Goal: Transaction & Acquisition: Purchase product/service

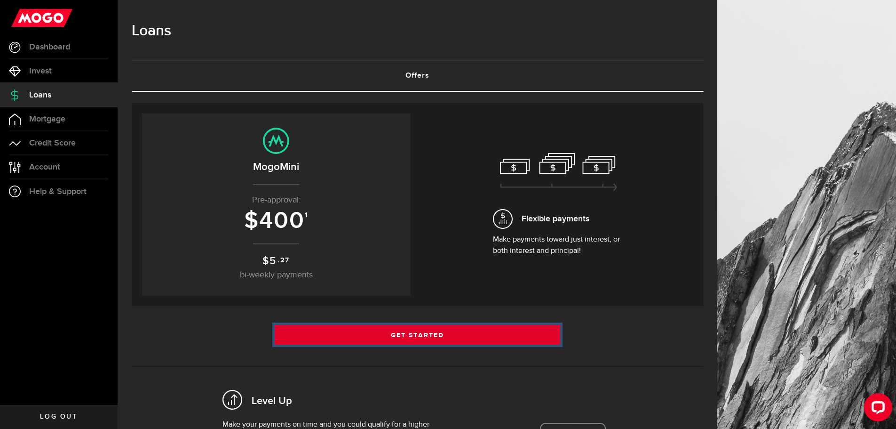
click at [463, 325] on link "Get Started" at bounding box center [418, 335] width 286 height 20
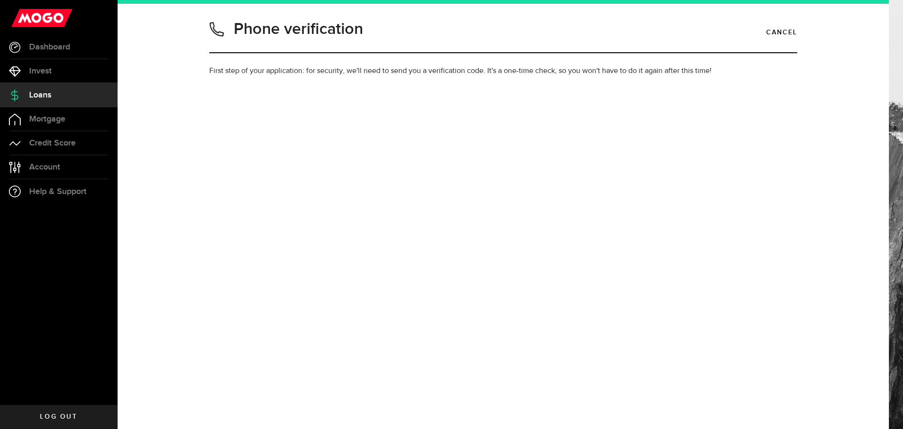
type input "6137008950"
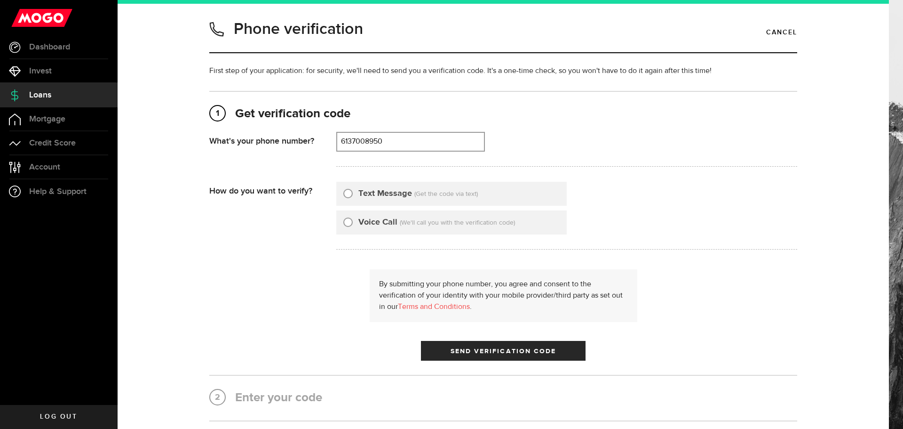
click at [428, 192] on span "(Get the code via text)" at bounding box center [446, 194] width 64 height 7
click at [345, 192] on input "Text Message" at bounding box center [347, 191] width 9 height 9
radio input "true"
click at [431, 341] on button "Send Verification Code" at bounding box center [503, 351] width 165 height 20
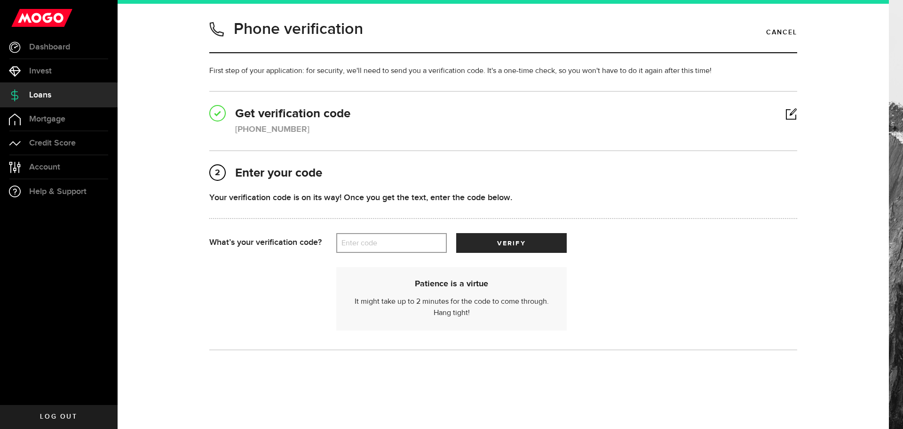
click at [389, 243] on label "Enter code" at bounding box center [391, 242] width 111 height 19
click at [389, 243] on input "Enter code" at bounding box center [391, 243] width 111 height 20
type input "94833"
click at [518, 255] on div "Patience is a virtue It might take up to 2 minutes for the code to come through…" at bounding box center [503, 294] width 588 height 82
click at [518, 245] on span "verify" at bounding box center [511, 243] width 28 height 7
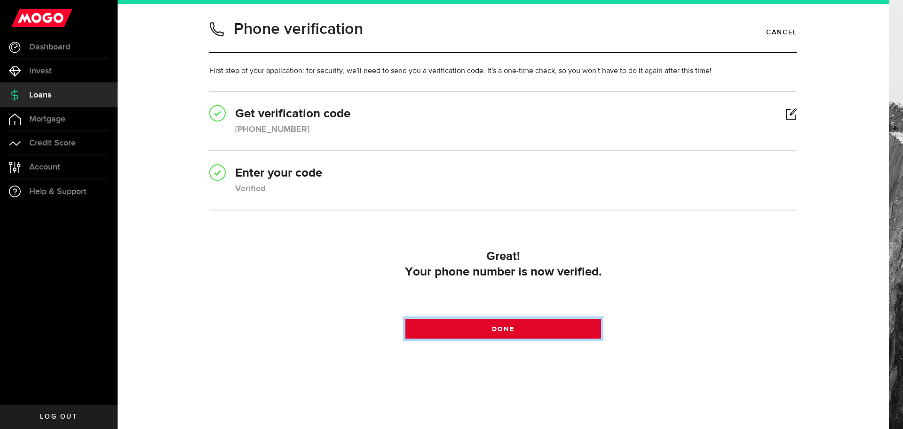
click at [477, 329] on link "Done" at bounding box center [504, 328] width 196 height 20
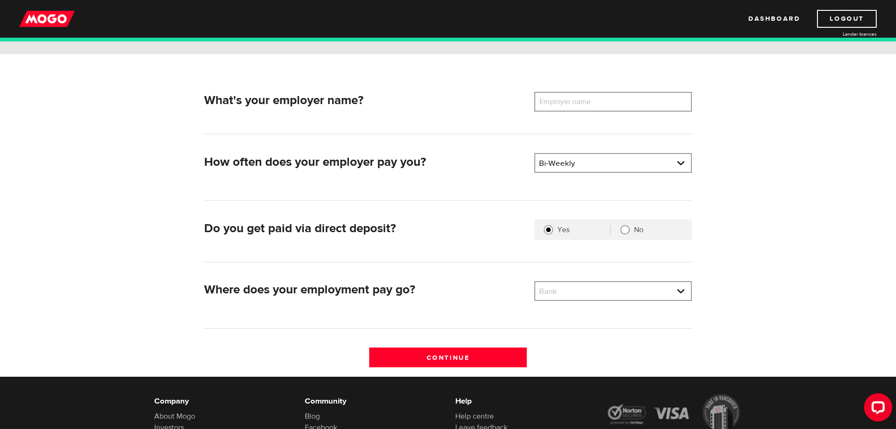
scroll to position [110, 0]
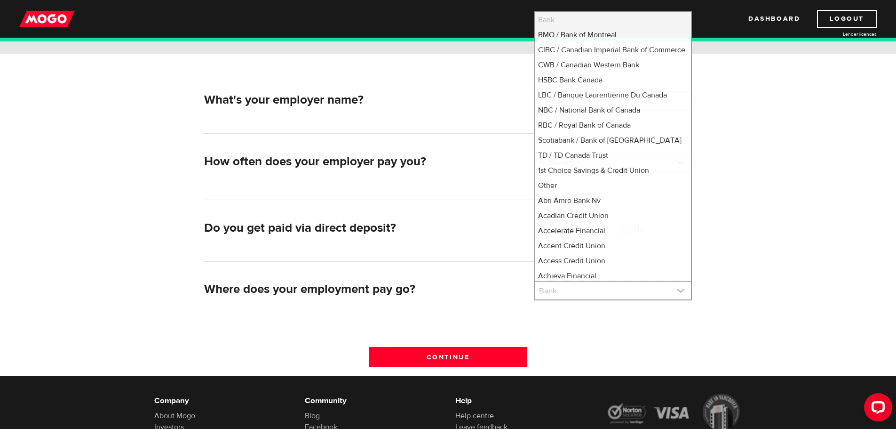
click at [545, 296] on link at bounding box center [613, 290] width 156 height 18
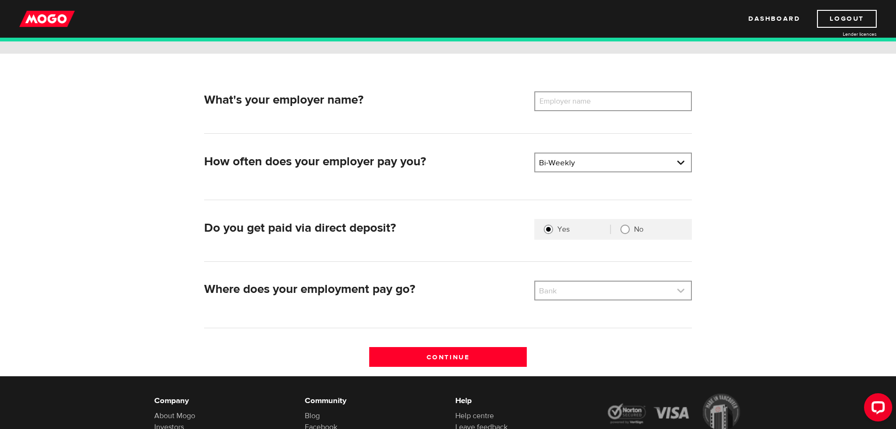
click at [545, 296] on link at bounding box center [613, 290] width 156 height 18
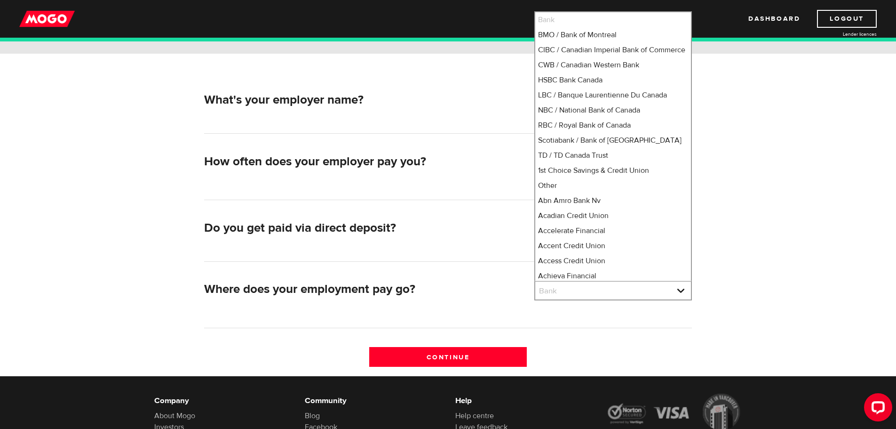
click at [487, 272] on div "What's your employer name? Employer name Please enter your employer's name How …" at bounding box center [448, 233] width 502 height 284
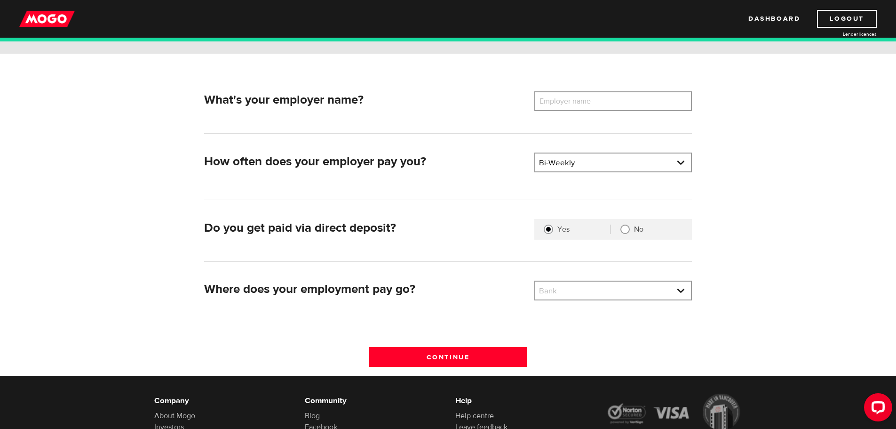
click at [571, 89] on div "What's your employer name? Employer name Please enter your employer's name How …" at bounding box center [448, 215] width 602 height 322
click at [572, 95] on label "Employer name" at bounding box center [572, 101] width 76 height 20
click at [572, 95] on input "Employer name" at bounding box center [613, 101] width 158 height 20
type input "elemental data collection"
click at [584, 163] on link at bounding box center [613, 162] width 156 height 18
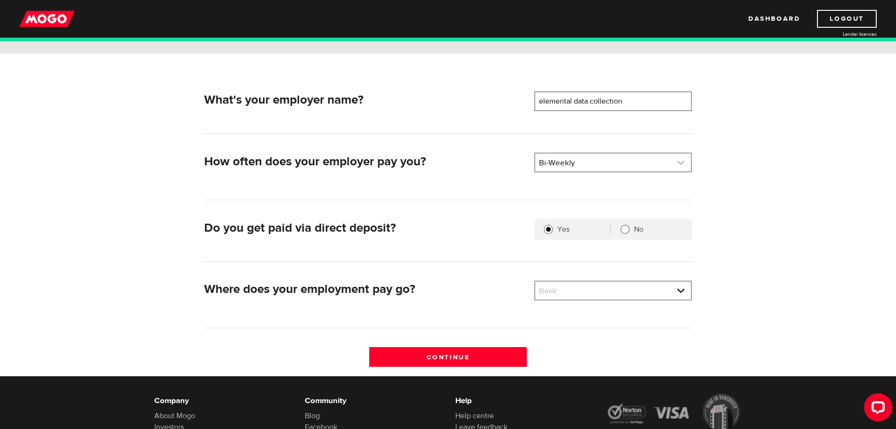
click at [578, 164] on link at bounding box center [613, 162] width 156 height 18
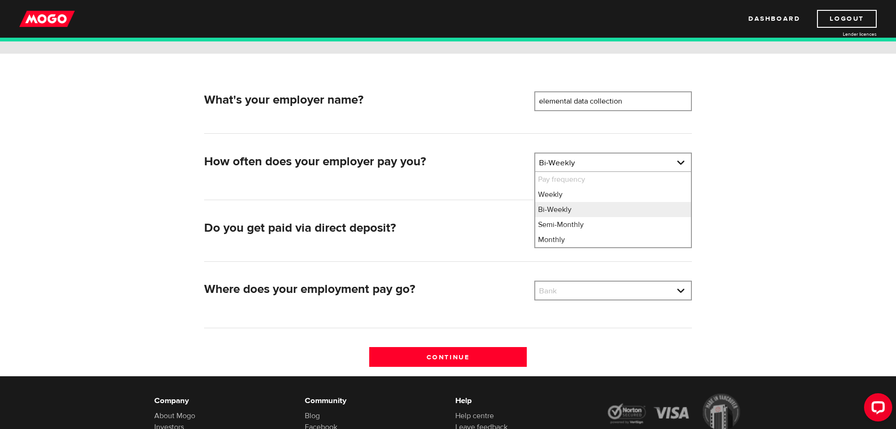
click at [502, 219] on div "Do you get paid via direct deposit?" at bounding box center [365, 230] width 330 height 23
click at [639, 236] on fieldset "Yes No" at bounding box center [613, 229] width 158 height 21
click at [631, 230] on div "No" at bounding box center [647, 228] width 72 height 9
click at [628, 228] on input "No" at bounding box center [625, 228] width 9 height 9
radio input "true"
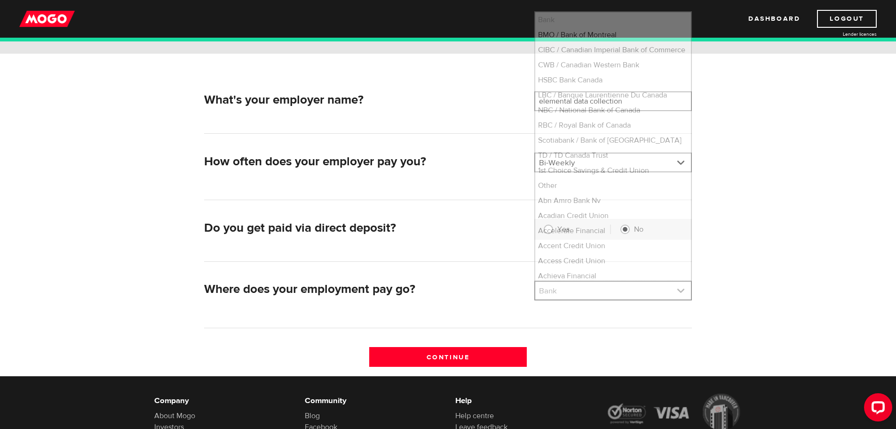
click at [581, 286] on link at bounding box center [613, 290] width 156 height 18
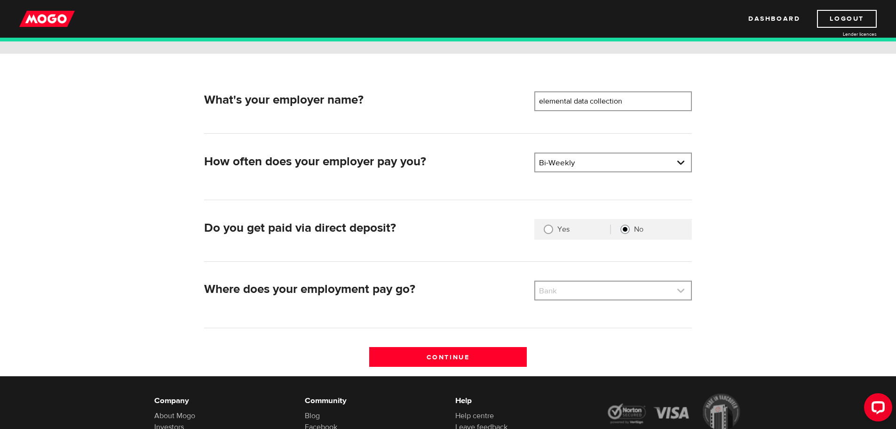
click at [582, 285] on link at bounding box center [613, 290] width 156 height 18
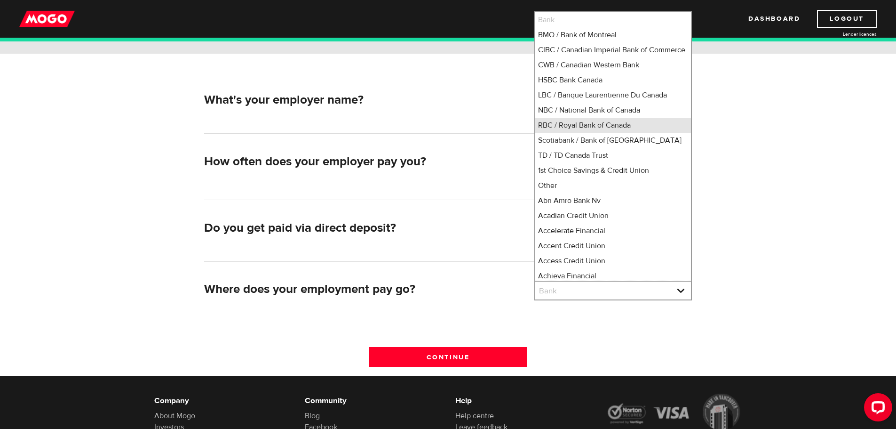
click at [601, 133] on li "RBC / Royal Bank of Canada" at bounding box center [613, 125] width 156 height 15
select select "8"
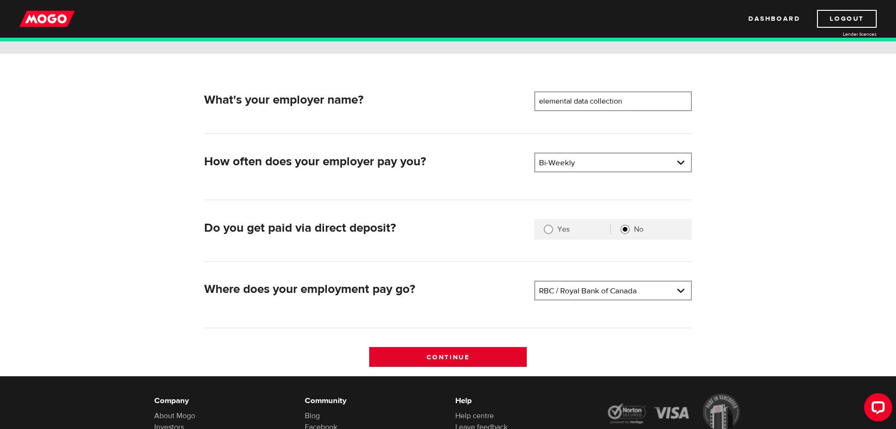
click at [458, 350] on input "Continue" at bounding box center [448, 357] width 158 height 20
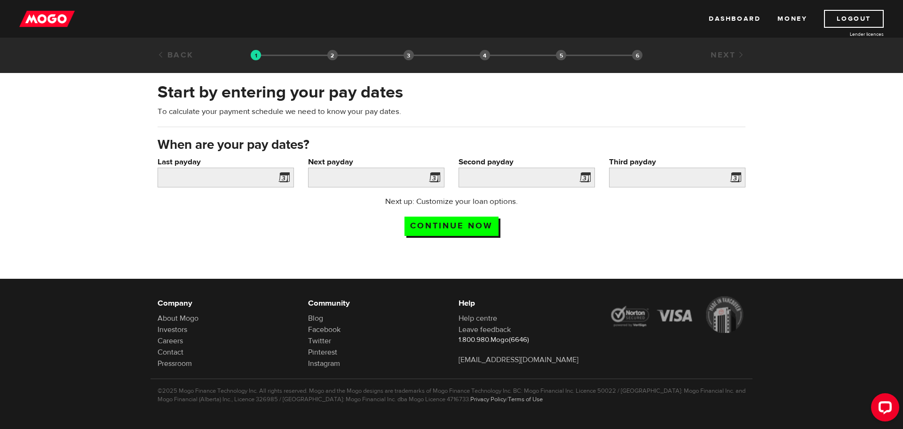
click at [408, 59] on li "Funding select" at bounding box center [409, 55] width 10 height 10
click at [340, 55] on ol "Loan approval Loan select Funding select Bank account information Employment in…" at bounding box center [447, 55] width 392 height 12
click at [184, 54] on link "Back" at bounding box center [176, 55] width 36 height 10
click at [797, 20] on link "Money" at bounding box center [793, 19] width 30 height 18
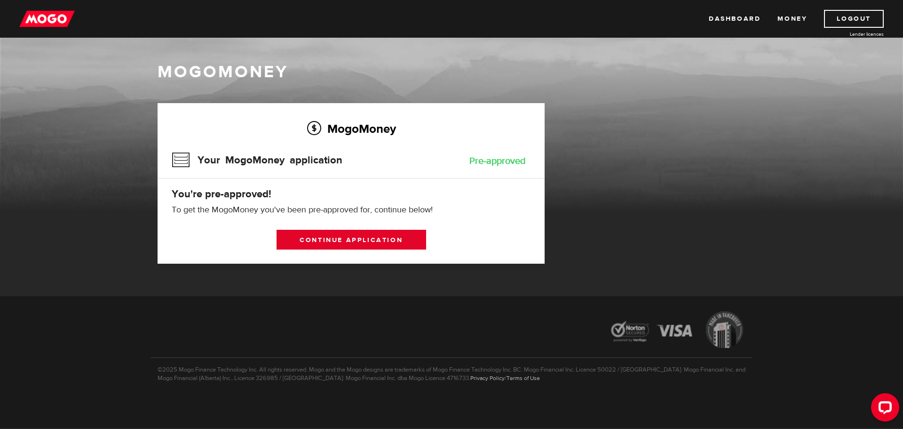
click at [408, 230] on link "Continue application" at bounding box center [352, 240] width 150 height 20
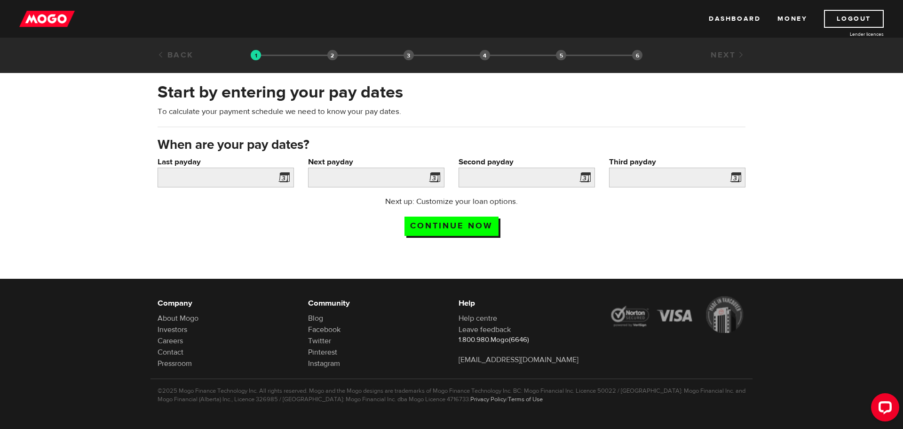
click at [284, 171] on span at bounding box center [282, 178] width 14 height 15
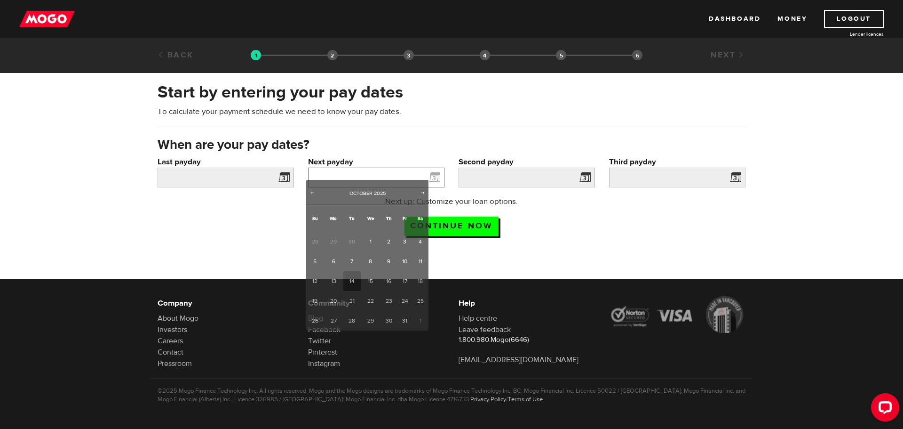
click at [401, 167] on input "Next payday" at bounding box center [376, 177] width 136 height 20
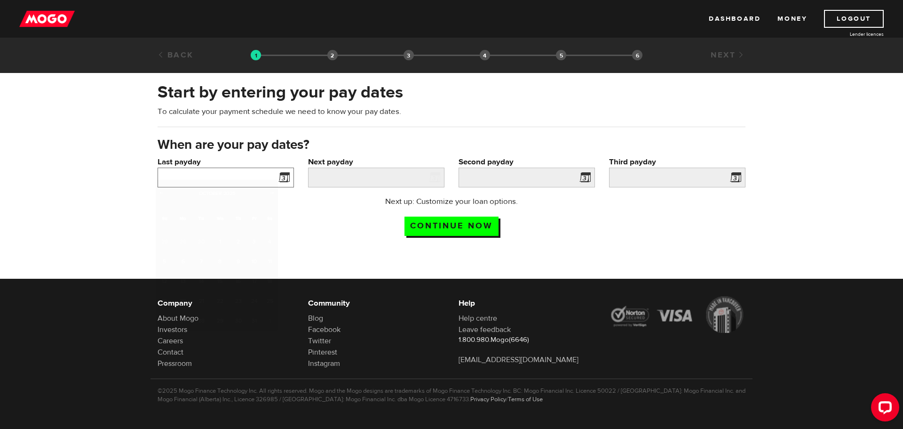
click at [233, 167] on input "Last payday" at bounding box center [226, 177] width 136 height 20
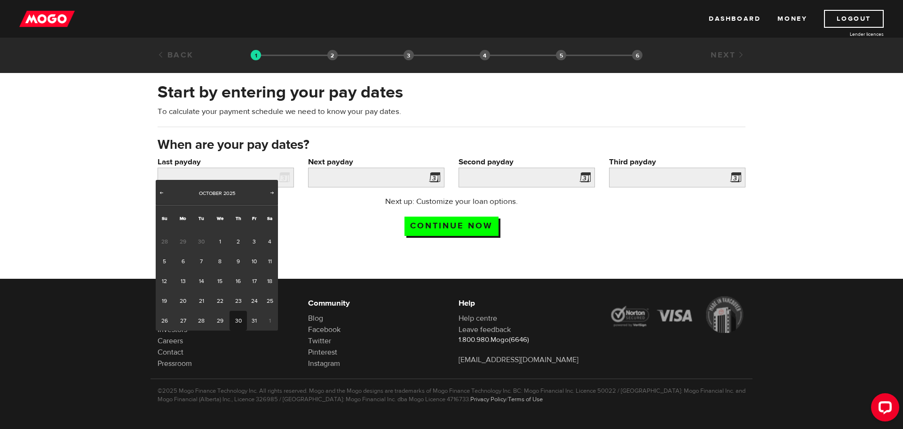
click at [239, 310] on link "30" at bounding box center [238, 320] width 17 height 20
type input "[DATE]"
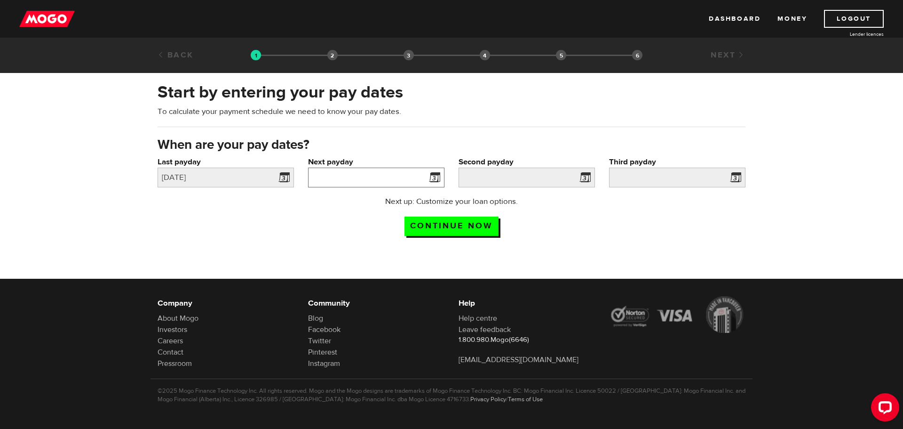
click at [319, 175] on input "Next payday" at bounding box center [376, 177] width 136 height 20
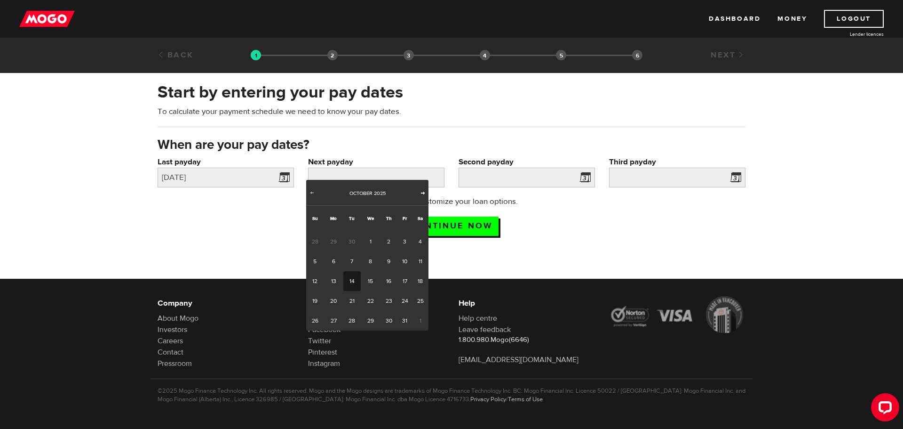
click at [423, 192] on span "Next" at bounding box center [423, 193] width 8 height 8
click at [394, 272] on link "13" at bounding box center [388, 281] width 17 height 20
type input "[DATE]"
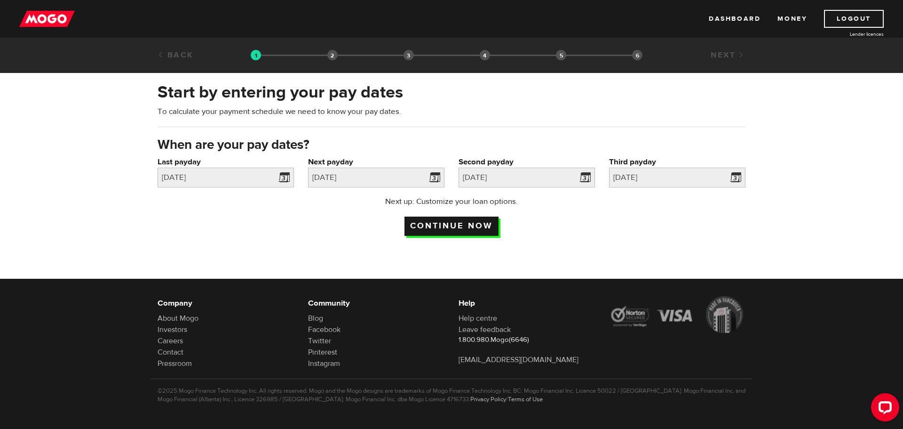
click at [438, 216] on input "Continue now" at bounding box center [452, 225] width 94 height 19
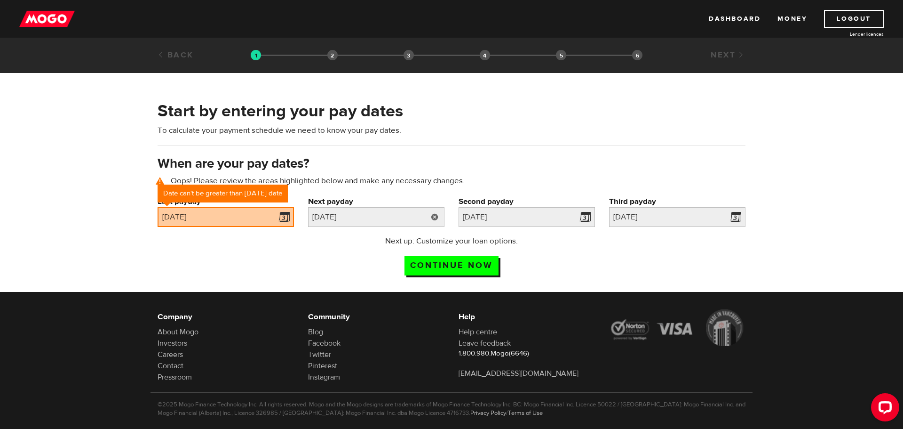
click at [438, 212] on link at bounding box center [434, 217] width 19 height 20
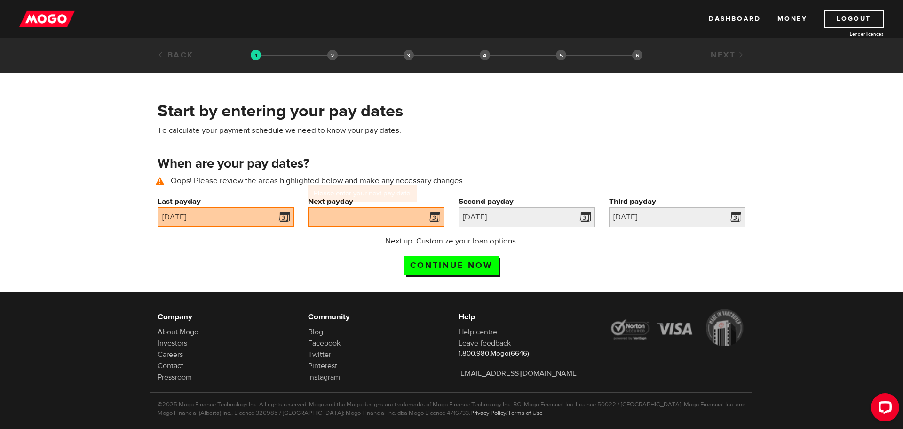
click at [282, 238] on div "Next up: Customize your loan options. Continue now" at bounding box center [452, 258] width 602 height 47
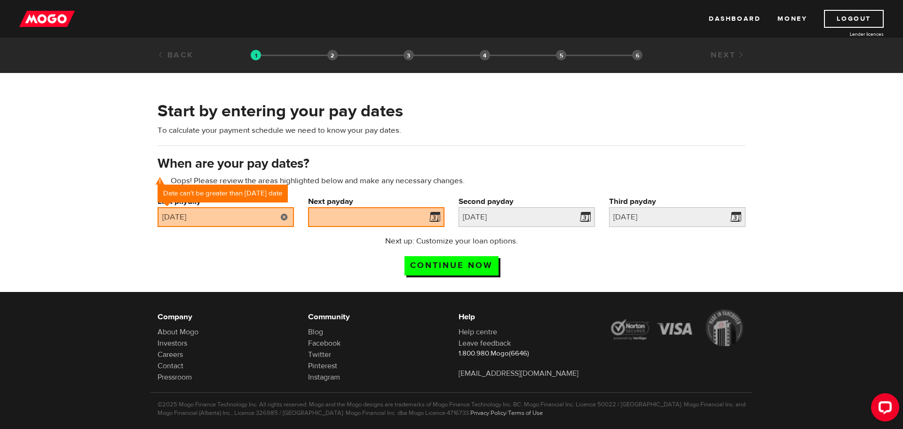
click at [288, 207] on link at bounding box center [284, 217] width 19 height 20
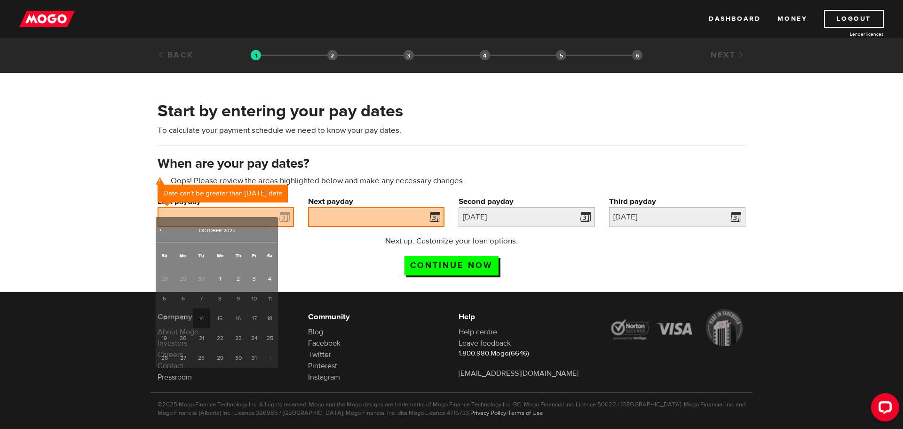
click at [319, 239] on div "Next up: Customize your loan options. Continue now" at bounding box center [452, 258] width 602 height 47
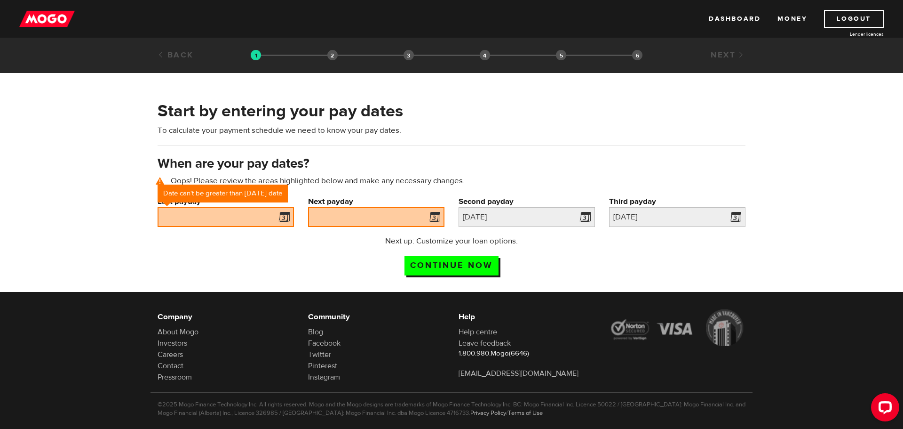
click at [286, 211] on span at bounding box center [282, 218] width 14 height 15
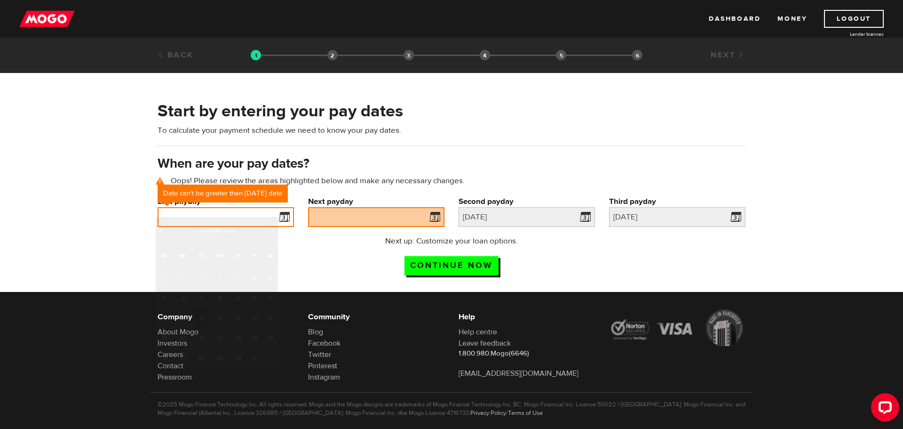
click at [260, 212] on input "Last payday" at bounding box center [226, 217] width 136 height 20
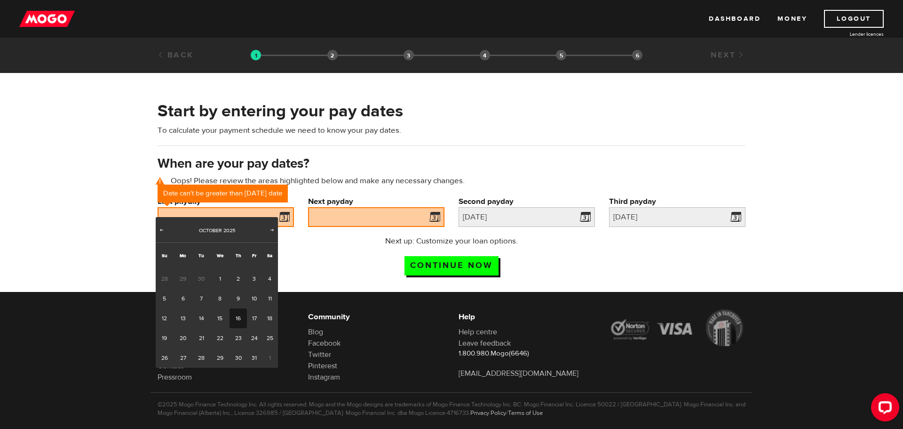
click at [238, 310] on link "16" at bounding box center [238, 318] width 17 height 20
type input "[DATE]"
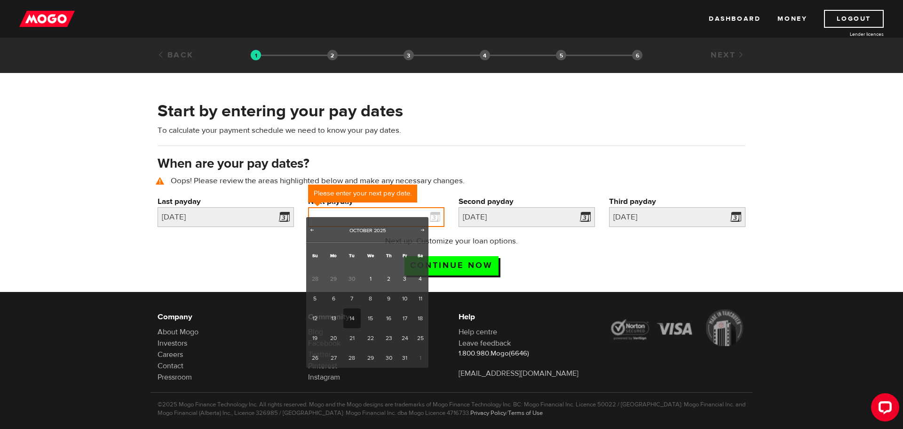
click at [336, 211] on input "Next payday" at bounding box center [376, 217] width 136 height 20
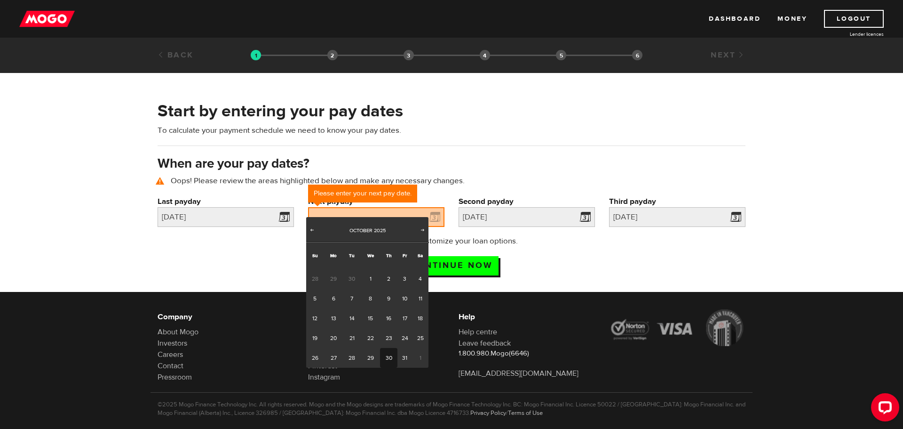
click at [392, 348] on link "30" at bounding box center [388, 358] width 17 height 20
type input "[DATE]"
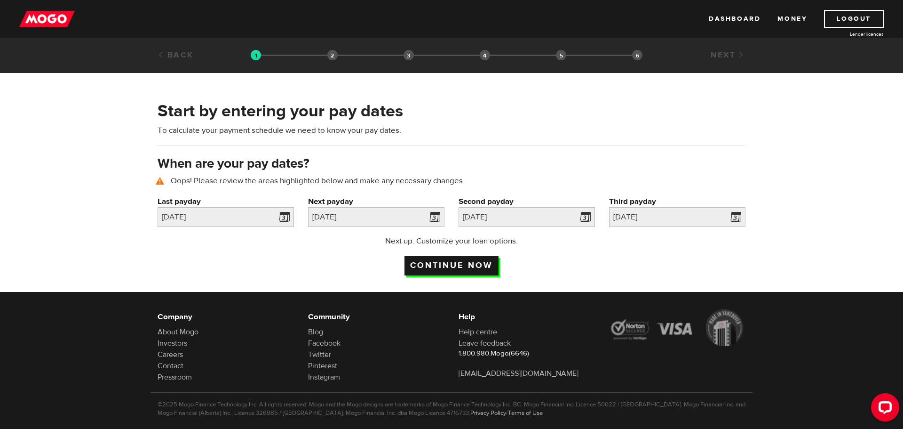
click at [449, 256] on input "Continue now" at bounding box center [452, 265] width 94 height 19
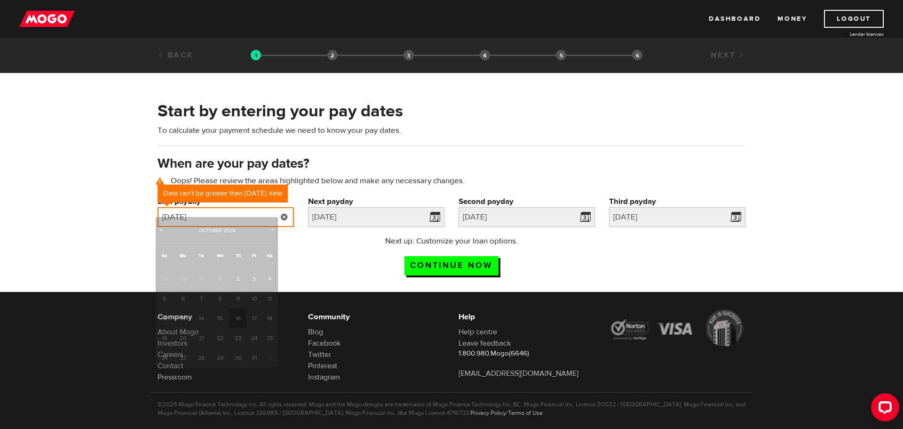
click at [268, 207] on input "2025/10/16" at bounding box center [226, 217] width 136 height 20
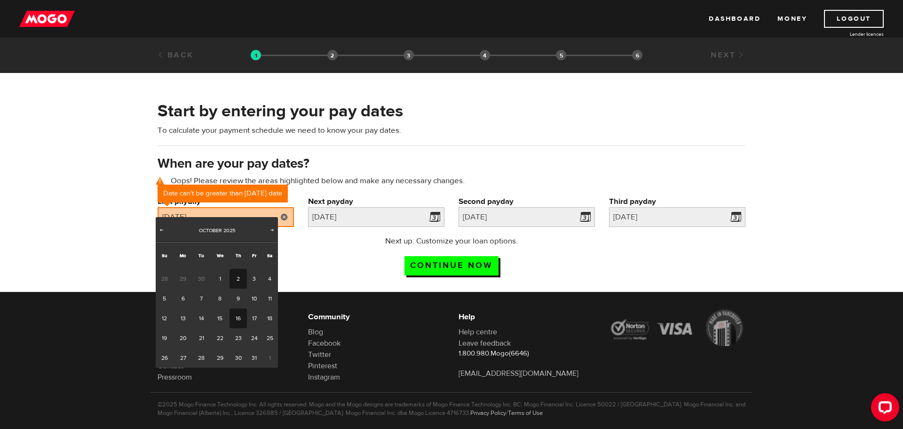
click at [240, 280] on link "2" at bounding box center [238, 279] width 17 height 20
type input "2025/10/02"
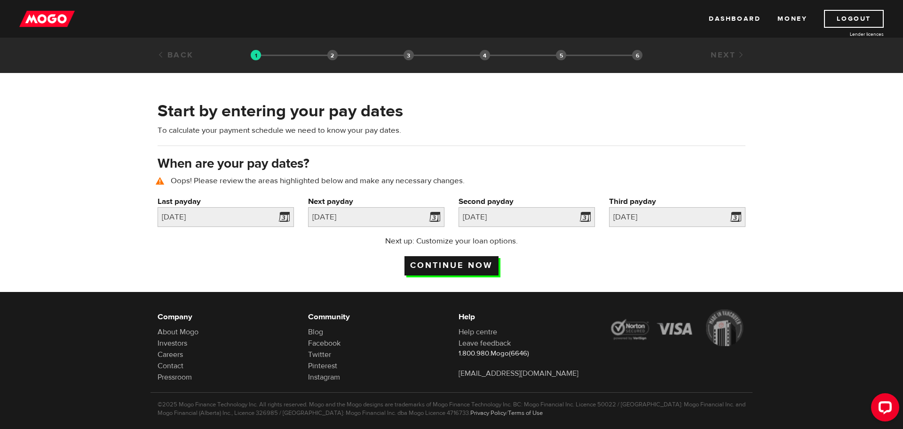
click at [439, 256] on input "Continue now" at bounding box center [452, 265] width 94 height 19
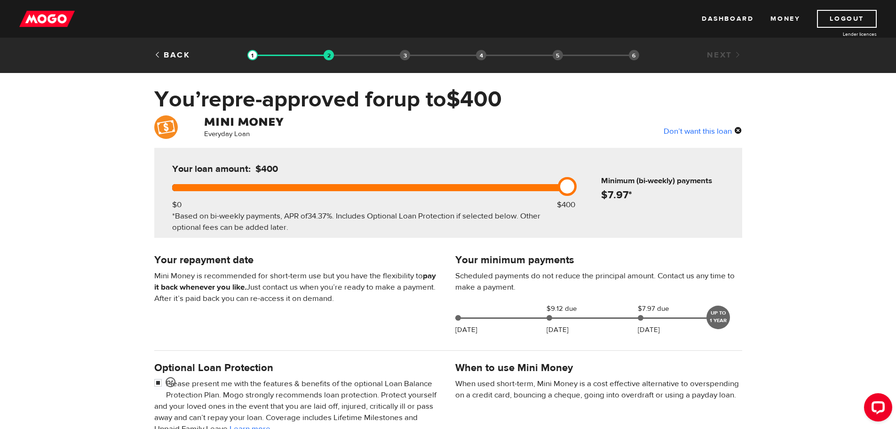
click at [232, 128] on h4 at bounding box center [297, 121] width 187 height 13
click at [686, 128] on div "Don’t want this loan" at bounding box center [703, 131] width 79 height 12
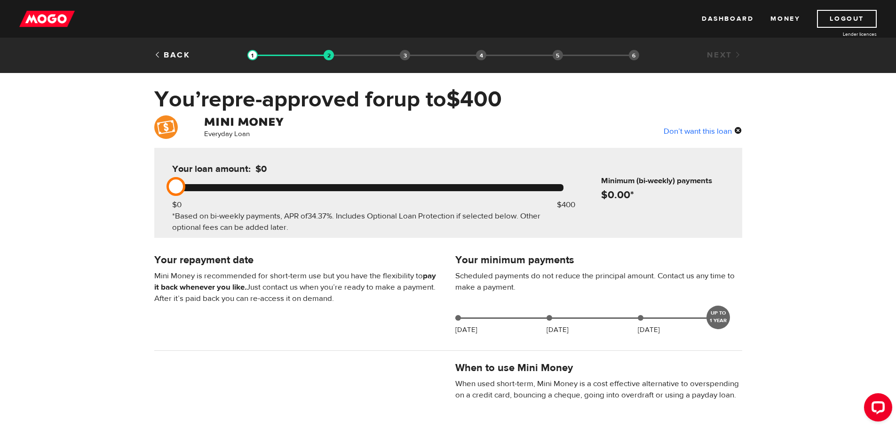
click at [737, 132] on div "Don’t want this loan" at bounding box center [703, 131] width 79 height 12
click at [739, 128] on div "Don’t want this loan" at bounding box center [703, 131] width 79 height 12
click at [405, 55] on li "Funding select" at bounding box center [405, 55] width 10 height 10
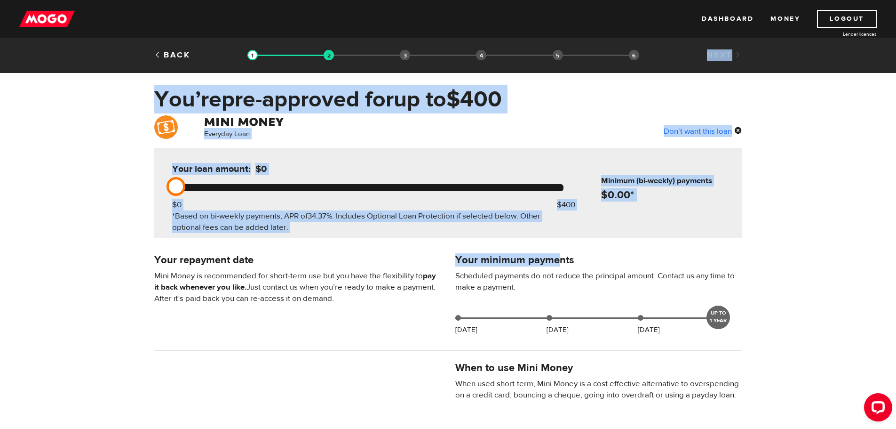
drag, startPoint x: 405, startPoint y: 55, endPoint x: 591, endPoint y: 250, distance: 269.8
click at [591, 250] on div "Back Loan approval Loan select Funding select Bank account information Employme…" at bounding box center [448, 329] width 896 height 658
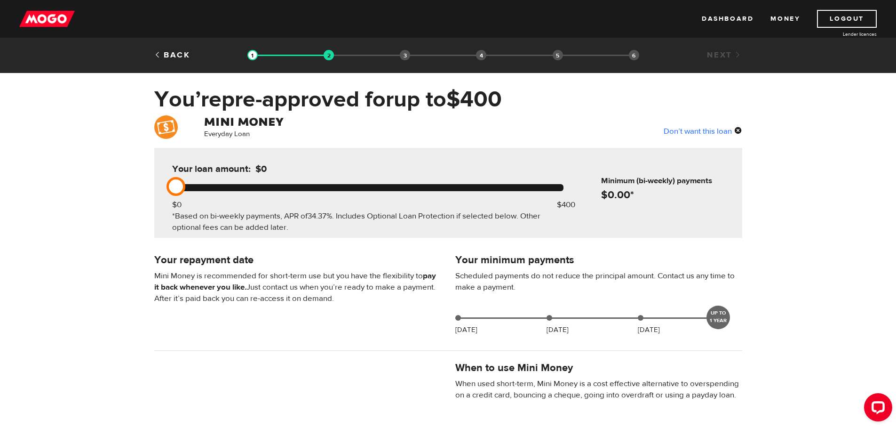
click at [838, 279] on div "Everyday Loan Don’t want this loan Your loan amount: $0 $0 $400 *Based on bi-we…" at bounding box center [448, 311] width 896 height 393
click at [826, 74] on div "Back Loan approval Loan select Funding select Bank account information Employme…" at bounding box center [448, 329] width 896 height 658
click at [154, 52] on link "Back" at bounding box center [172, 55] width 36 height 10
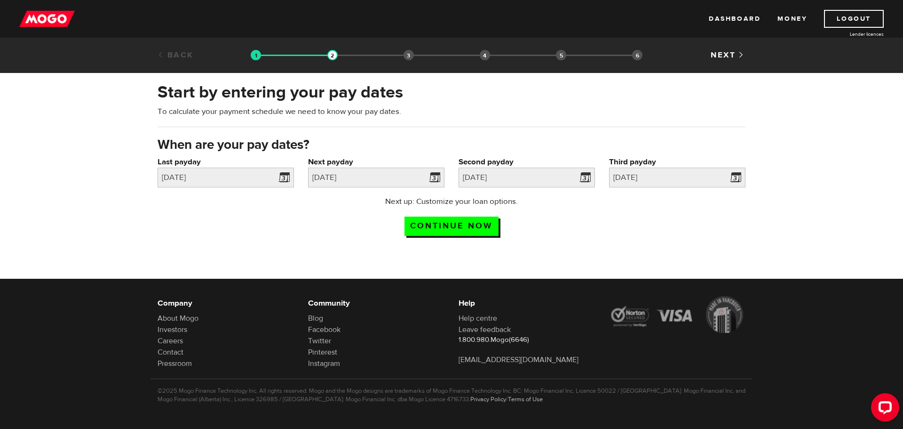
click at [153, 52] on div "Back" at bounding box center [201, 54] width 100 height 11
click at [165, 58] on link "Back" at bounding box center [176, 55] width 36 height 10
click at [169, 54] on link "Back" at bounding box center [176, 55] width 36 height 10
click at [881, 411] on div "Open LiveChat chat widget" at bounding box center [885, 406] width 16 height 16
click at [844, 20] on link "Logout" at bounding box center [854, 19] width 60 height 18
